Goal: Information Seeking & Learning: Check status

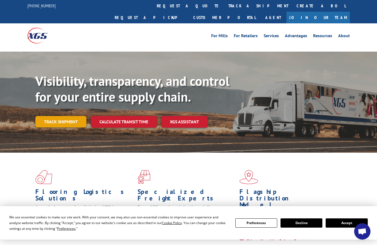
click at [65, 116] on link "Track shipment" at bounding box center [60, 121] width 51 height 11
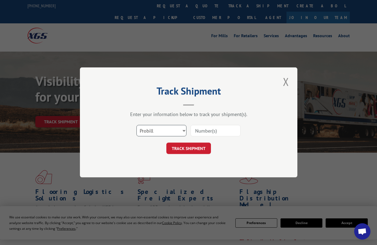
click at [178, 131] on select "Select category... Probill BOL PO" at bounding box center [161, 130] width 50 height 11
select select "bol"
click at [136, 125] on select "Select category... Probill BOL PO" at bounding box center [161, 130] width 50 height 11
paste input "5959535"
drag, startPoint x: 213, startPoint y: 131, endPoint x: 211, endPoint y: 134, distance: 3.9
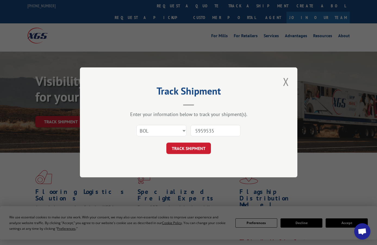
click at [213, 131] on input "5959535" at bounding box center [215, 130] width 50 height 11
type input "5959535"
click at [201, 149] on button "TRACK SHIPMENT" at bounding box center [188, 148] width 45 height 11
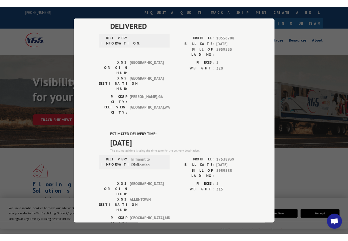
scroll to position [54, 0]
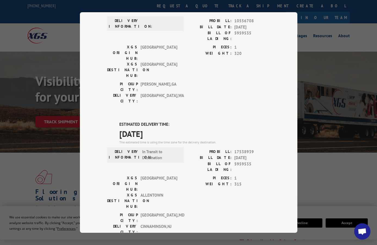
drag, startPoint x: 114, startPoint y: 90, endPoint x: 166, endPoint y: 102, distance: 53.3
click at [166, 121] on div "ESTIMATED DELIVERY TIME: [DATE] The estimated time is using the time zone for t…" at bounding box center [188, 218] width 163 height 195
copy div "ESTIMATED DELIVERY TIME: [DATE]"
